Goal: Task Accomplishment & Management: Manage account settings

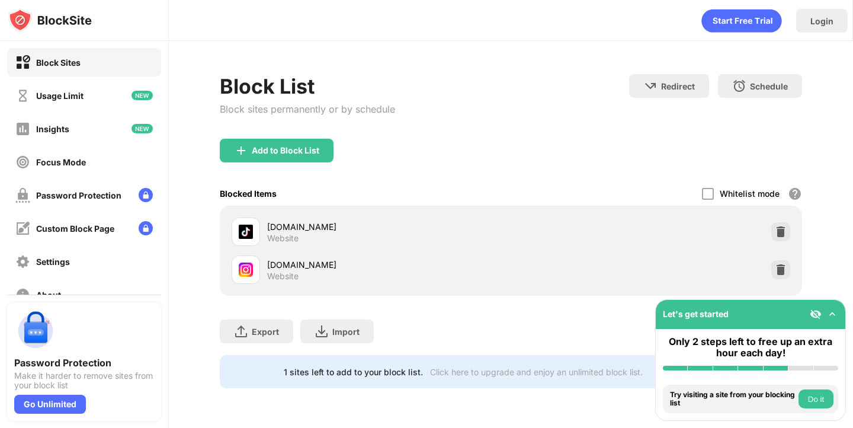
click at [772, 260] on div "instagram.com Website" at bounding box center [511, 270] width 568 height 38
click at [775, 264] on img at bounding box center [781, 270] width 12 height 12
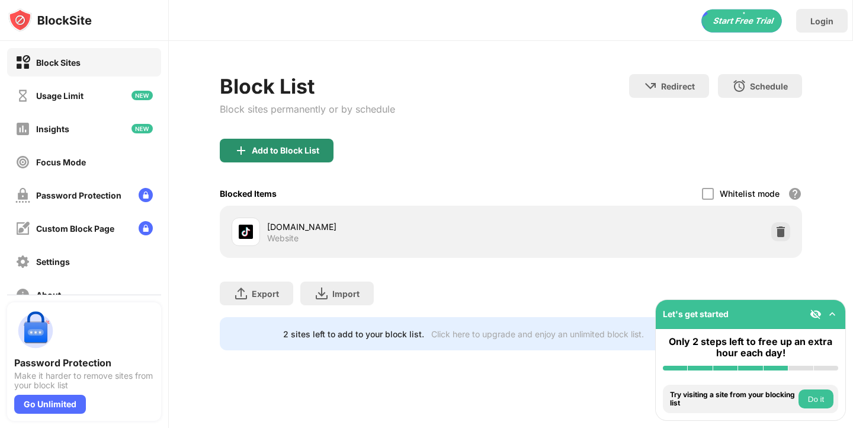
click at [291, 151] on div "Add to Block List" at bounding box center [286, 150] width 68 height 9
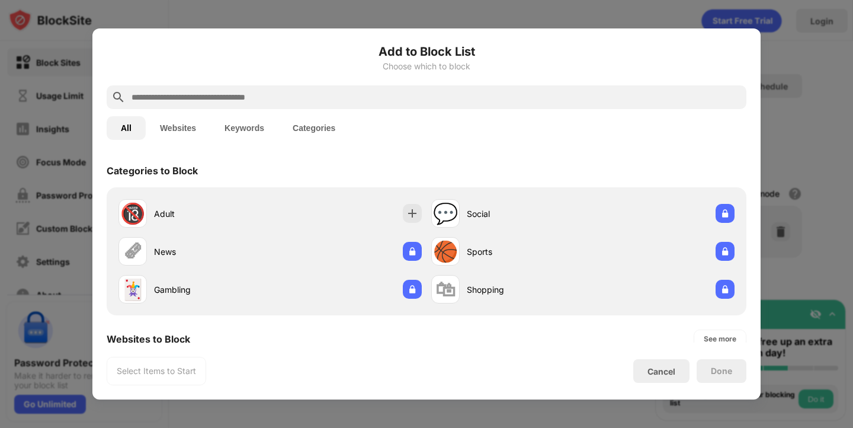
click at [270, 96] on input "text" at bounding box center [436, 97] width 612 height 14
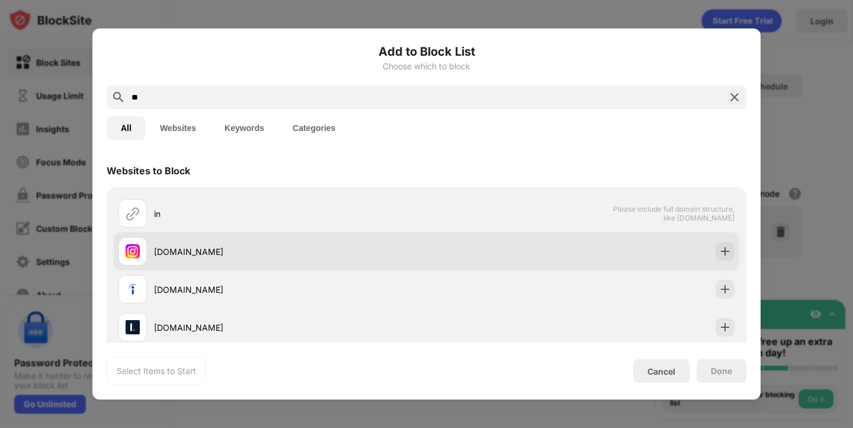
type input "**"
click at [246, 255] on div "instagram.com" at bounding box center [290, 251] width 273 height 12
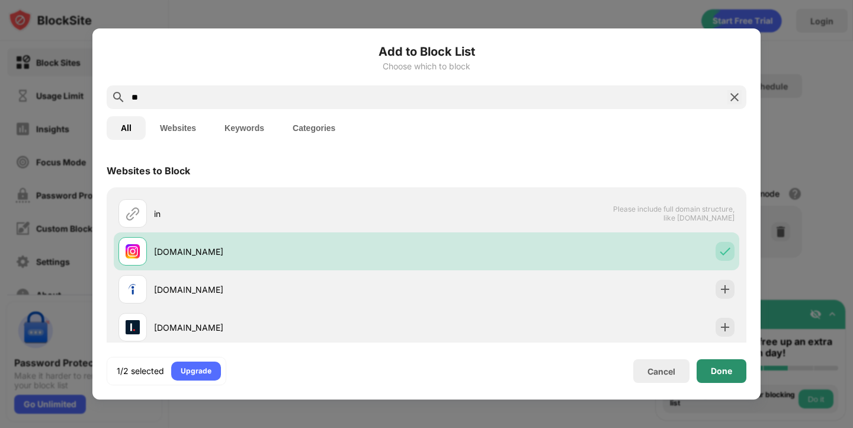
click at [733, 376] on div "Done" at bounding box center [722, 371] width 50 height 24
